Goal: Check status

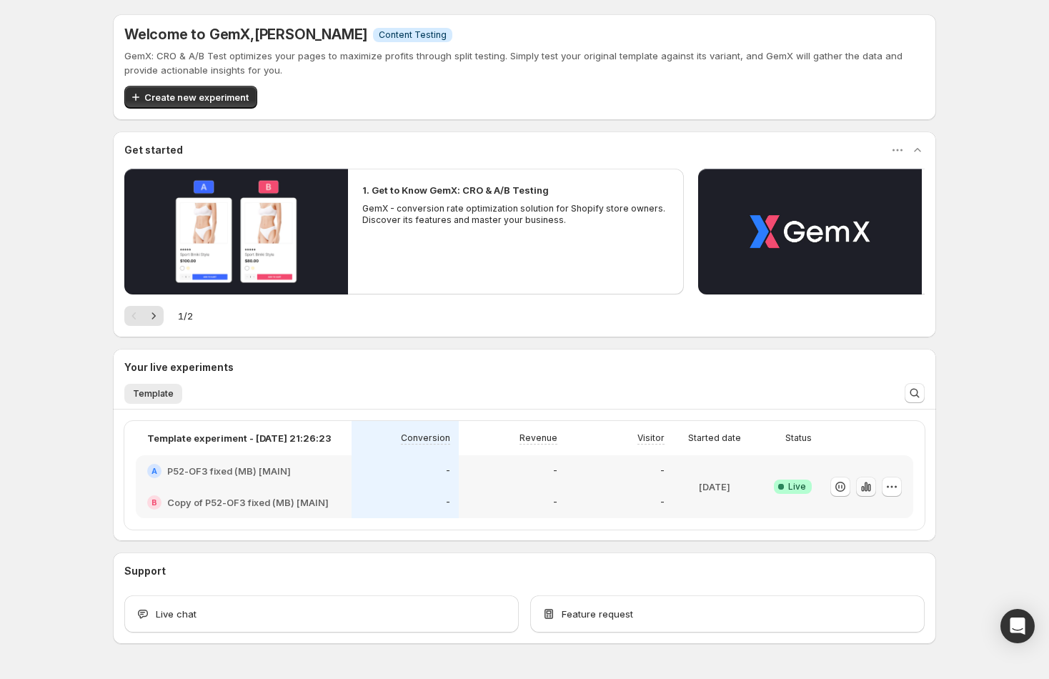
click at [862, 484] on icon "button" at bounding box center [866, 486] width 14 height 14
